Goal: Task Accomplishment & Management: Complete application form

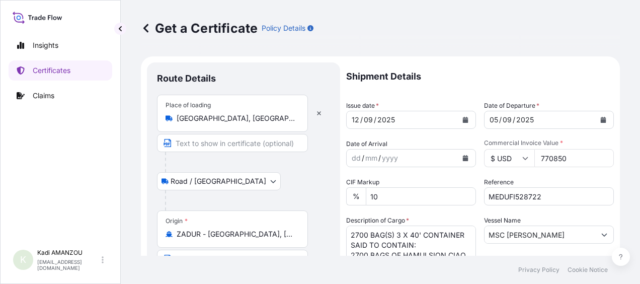
select select "Road / [GEOGRAPHIC_DATA]"
select select "Sea"
select select "32154"
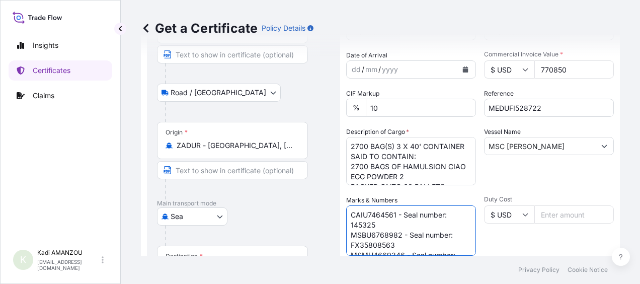
scroll to position [88, 0]
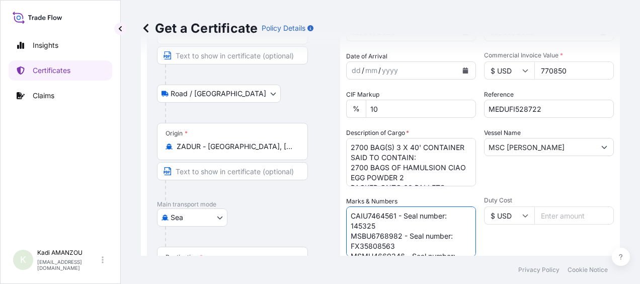
drag, startPoint x: 396, startPoint y: 216, endPoint x: 341, endPoint y: 217, distance: 54.4
click at [341, 217] on form "Route Details Place of loading [GEOGRAPHIC_DATA], [GEOGRAPHIC_DATA] / Inland Ro…" at bounding box center [380, 210] width 479 height 482
paste textarea "MSMU4726322"
drag, startPoint x: 377, startPoint y: 224, endPoint x: 348, endPoint y: 227, distance: 28.8
click at [348, 227] on textarea "CAIU7464561 - Seal number: 145325 MSBU6768982 - Seal number: FX35808563 MSMU466…" at bounding box center [411, 231] width 130 height 50
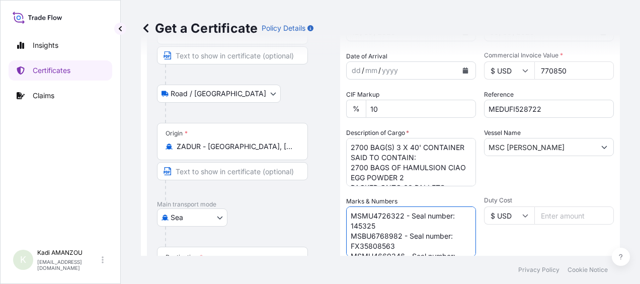
paste textarea "FX35808861"
drag, startPoint x: 400, startPoint y: 235, endPoint x: 349, endPoint y: 235, distance: 50.4
click at [349, 235] on textarea "CAIU7464561 - Seal number: 145325 MSBU6768982 - Seal number: FX35808563 MSMU466…" at bounding box center [411, 231] width 130 height 50
paste textarea "NU5349865"
drag, startPoint x: 394, startPoint y: 245, endPoint x: 349, endPoint y: 245, distance: 44.8
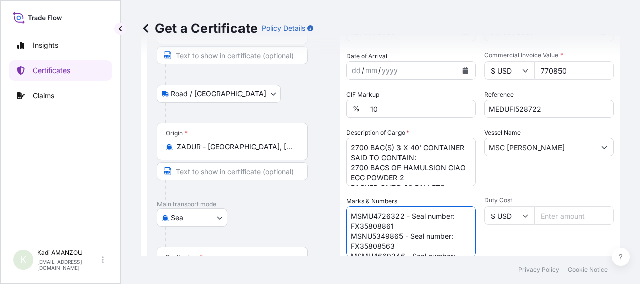
click at [349, 245] on textarea "CAIU7464561 - Seal number: 145325 MSBU6768982 - Seal number: FX35808563 MSMU466…" at bounding box center [411, 231] width 130 height 50
paste textarea "867"
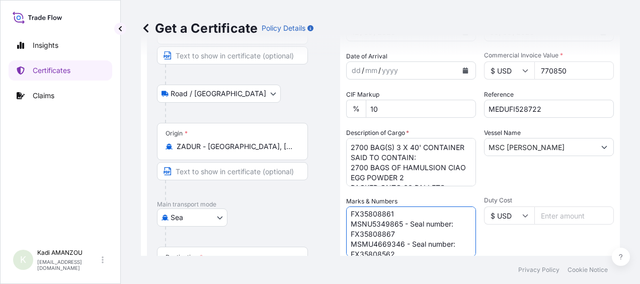
scroll to position [19, 0]
drag, startPoint x: 402, startPoint y: 237, endPoint x: 352, endPoint y: 238, distance: 50.4
click at [352, 238] on textarea "CAIU7464561 - Seal number: 145325 MSBU6768982 - Seal number: FX35808563 MSMU466…" at bounding box center [411, 231] width 130 height 50
paste textarea "NU5436717"
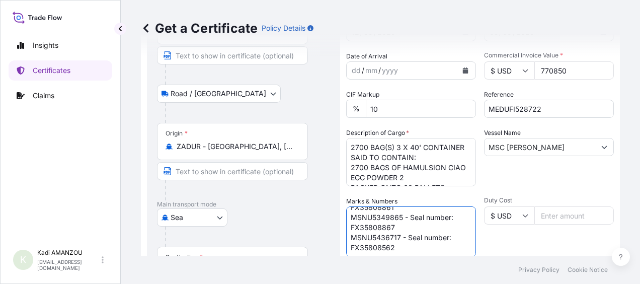
drag, startPoint x: 395, startPoint y: 247, endPoint x: 351, endPoint y: 245, distance: 43.9
click at [351, 245] on textarea "CAIU7464561 - Seal number: 145325 MSBU6768982 - Seal number: FX35808563 MSMU466…" at bounding box center [411, 231] width 130 height 50
paste textarea "860"
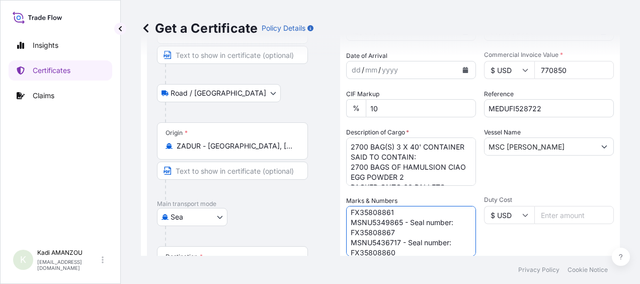
scroll to position [14, 0]
type textarea "MSMU4726322 - Seal number: FX35808861 MSNU5349865 - Seal number: FX35808867 MSN…"
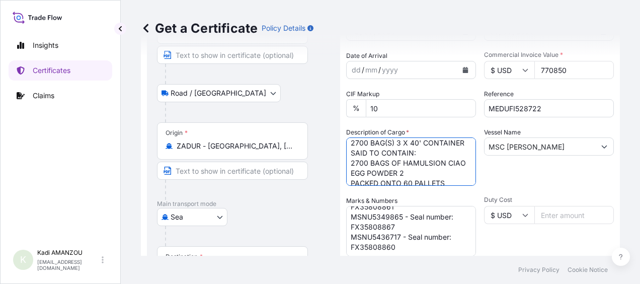
scroll to position [0, 0]
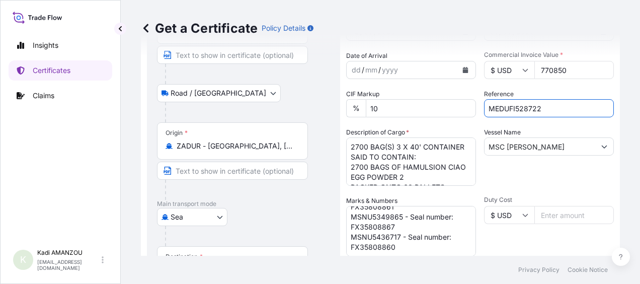
drag, startPoint x: 543, startPoint y: 106, endPoint x: 470, endPoint y: 109, distance: 73.6
click at [470, 109] on div "Shipment Details Issue date * [DATE] Date of Departure * [DATE] Date of Arrival…" at bounding box center [480, 195] width 268 height 442
paste input "84675"
type input "MEDUFI584675"
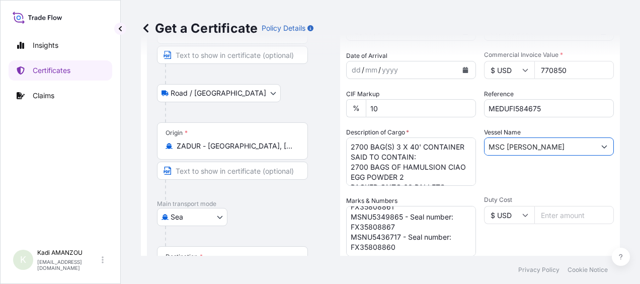
click at [561, 149] on input "MSC [PERSON_NAME]" at bounding box center [540, 146] width 111 height 18
drag, startPoint x: 568, startPoint y: 147, endPoint x: 473, endPoint y: 149, distance: 94.7
click at [473, 149] on div "Shipment Details Issue date * [DATE] Date of Departure * [DATE] Date of Arrival…" at bounding box center [480, 195] width 268 height 442
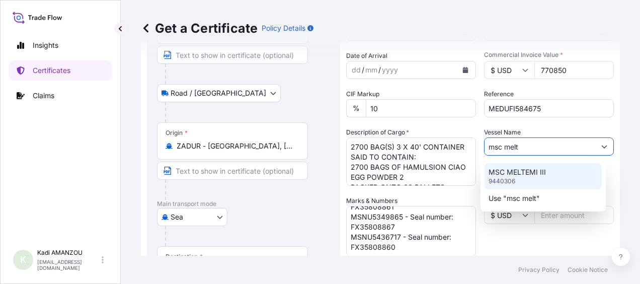
click at [533, 178] on div "MSC MELTEMI III 9440306" at bounding box center [543, 176] width 117 height 26
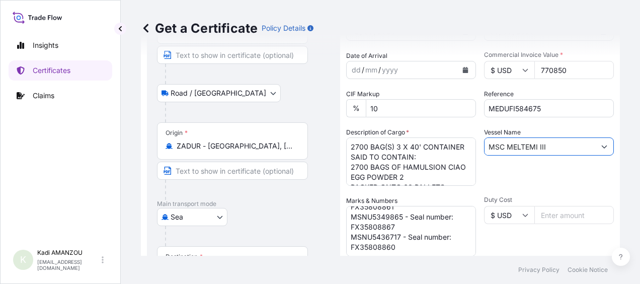
type input "MSC MELTEMI III"
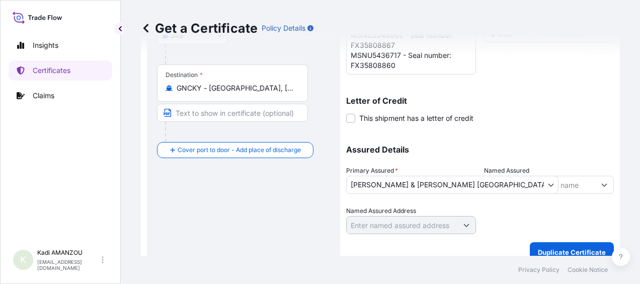
scroll to position [282, 0]
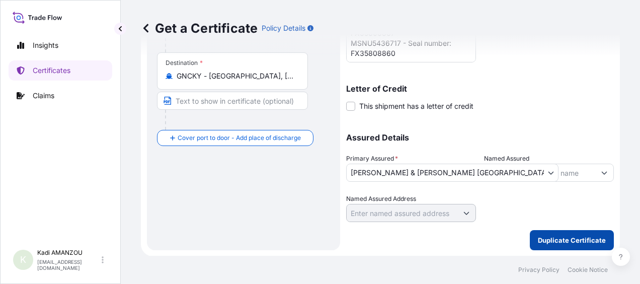
click at [546, 237] on p "Duplicate Certificate" at bounding box center [572, 240] width 68 height 10
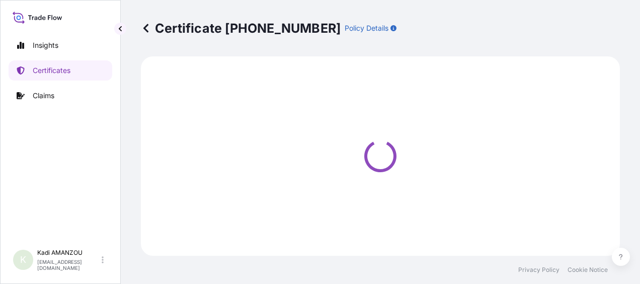
select select "Road / [GEOGRAPHIC_DATA]"
select select "Sea"
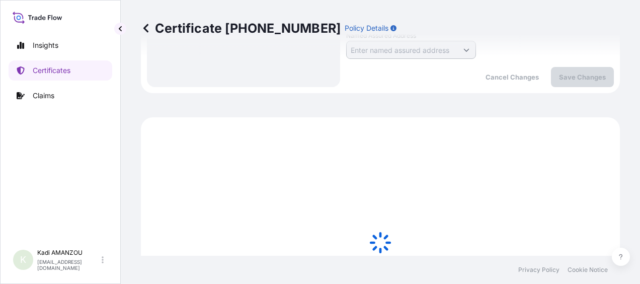
scroll to position [562, 0]
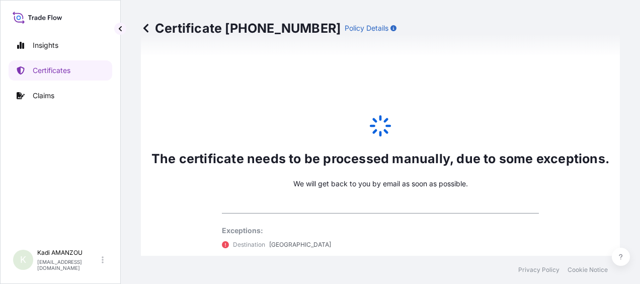
select select "32154"
